Goal: Navigation & Orientation: Find specific page/section

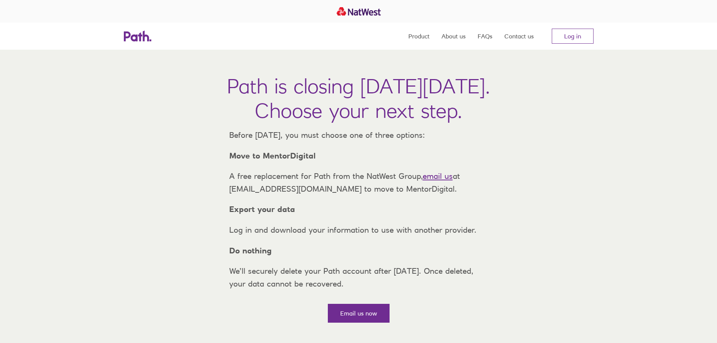
scroll to position [38, 0]
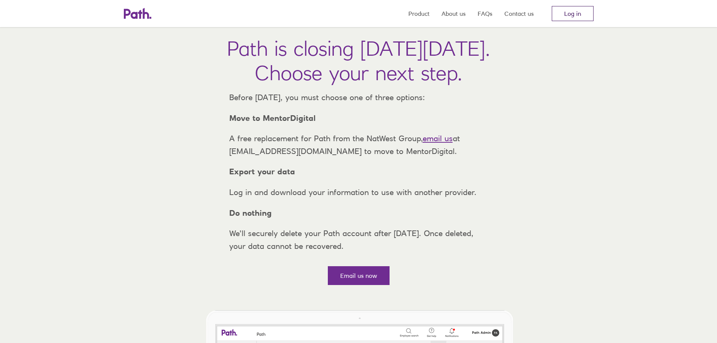
drag, startPoint x: 574, startPoint y: 10, endPoint x: 636, endPoint y: 37, distance: 66.8
click at [574, 11] on link "Log in" at bounding box center [573, 13] width 42 height 15
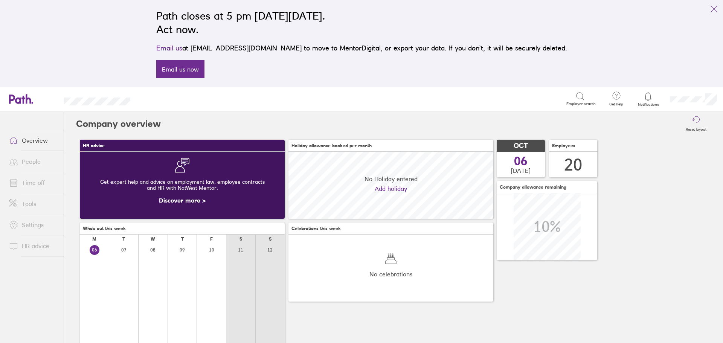
scroll to position [67, 205]
click at [29, 159] on link "People" at bounding box center [33, 161] width 61 height 15
